Goal: Information Seeking & Learning: Learn about a topic

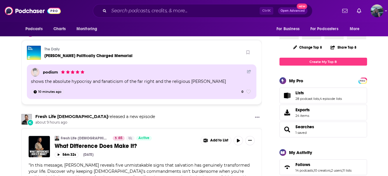
scroll to position [88, 0]
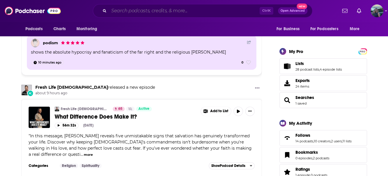
click at [147, 14] on input "Search podcasts, credits, & more..." at bounding box center [184, 10] width 151 height 9
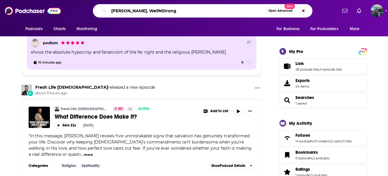
type input "[PERSON_NAME], WellNStrong"
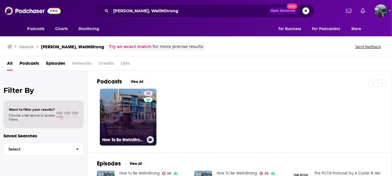
click at [117, 110] on link "38 How To Be WellnStrong" at bounding box center [128, 116] width 57 height 57
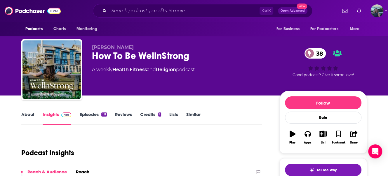
click at [27, 113] on link "About" at bounding box center [27, 117] width 13 height 13
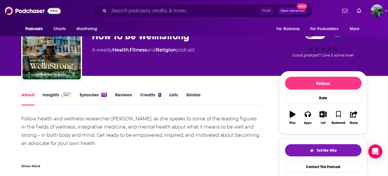
scroll to position [29, 0]
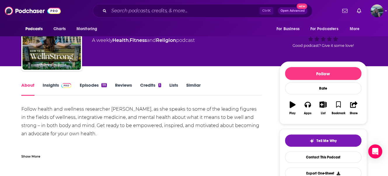
click at [84, 84] on link "Episodes 111" at bounding box center [92, 88] width 27 height 13
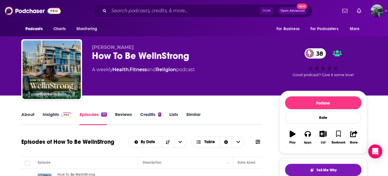
click at [53, 117] on link "Insights" at bounding box center [57, 117] width 29 height 13
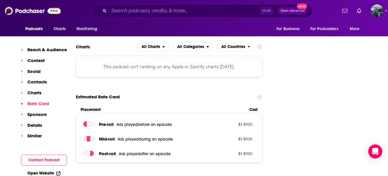
scroll to position [642, 0]
